Goal: Task Accomplishment & Management: Complete application form

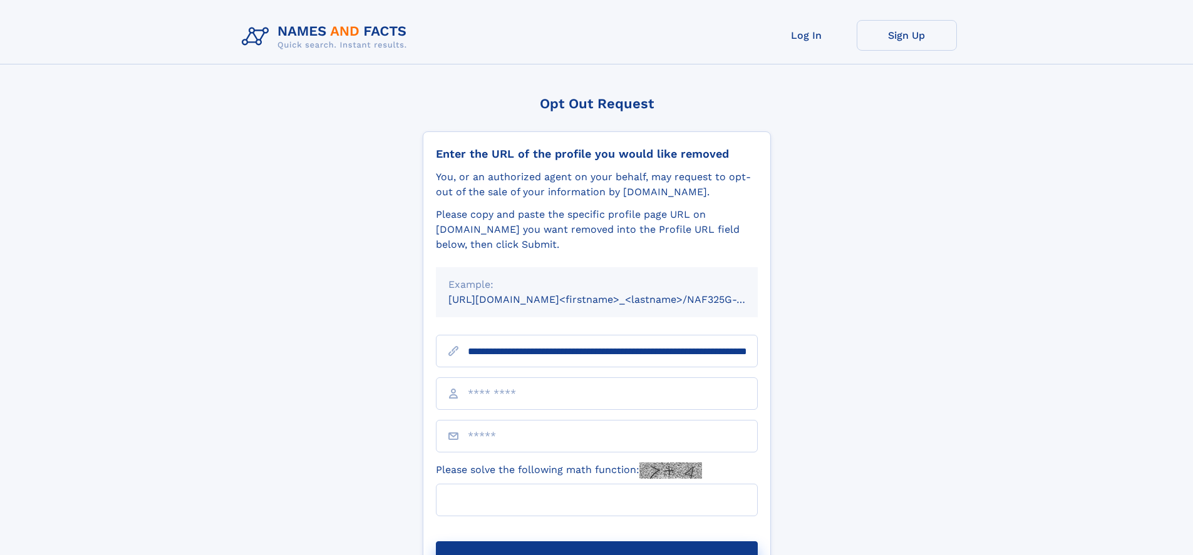
scroll to position [0, 136]
type input "**********"
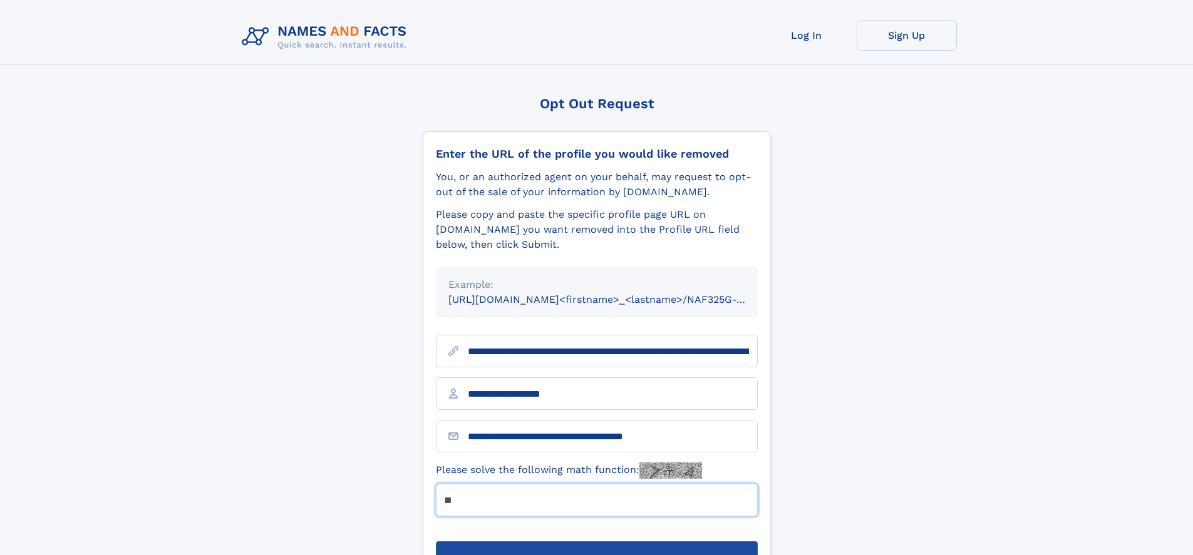
type input "**"
click at [596, 542] on button "Submit Opt Out Request" at bounding box center [597, 562] width 322 height 40
